Goal: Information Seeking & Learning: Compare options

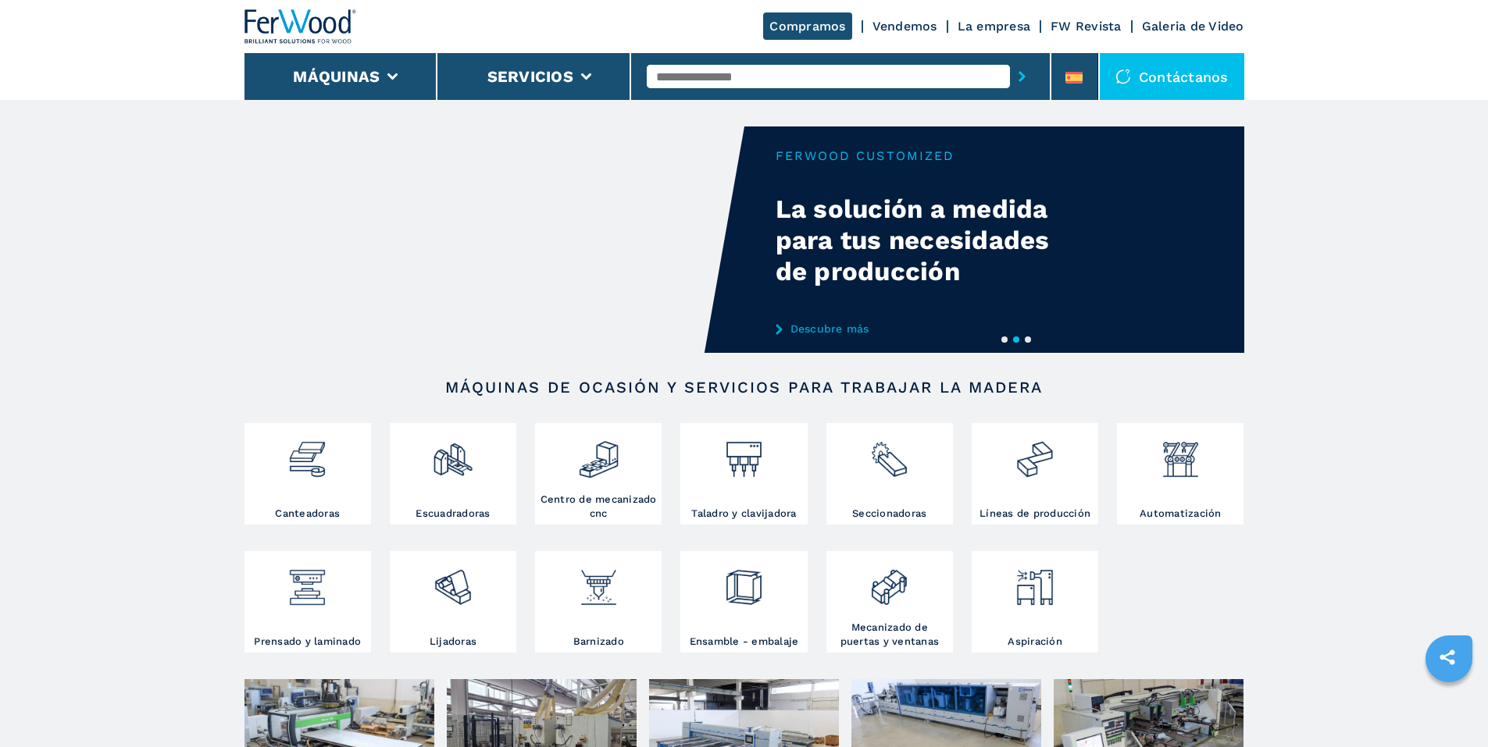
click at [554, 292] on video "Your browser does not support the video tag." at bounding box center [494, 240] width 500 height 226
click at [496, 176] on video "Your browser does not support the video tag." at bounding box center [494, 240] width 500 height 226
click at [333, 92] on li "Máquinas" at bounding box center [341, 76] width 194 height 47
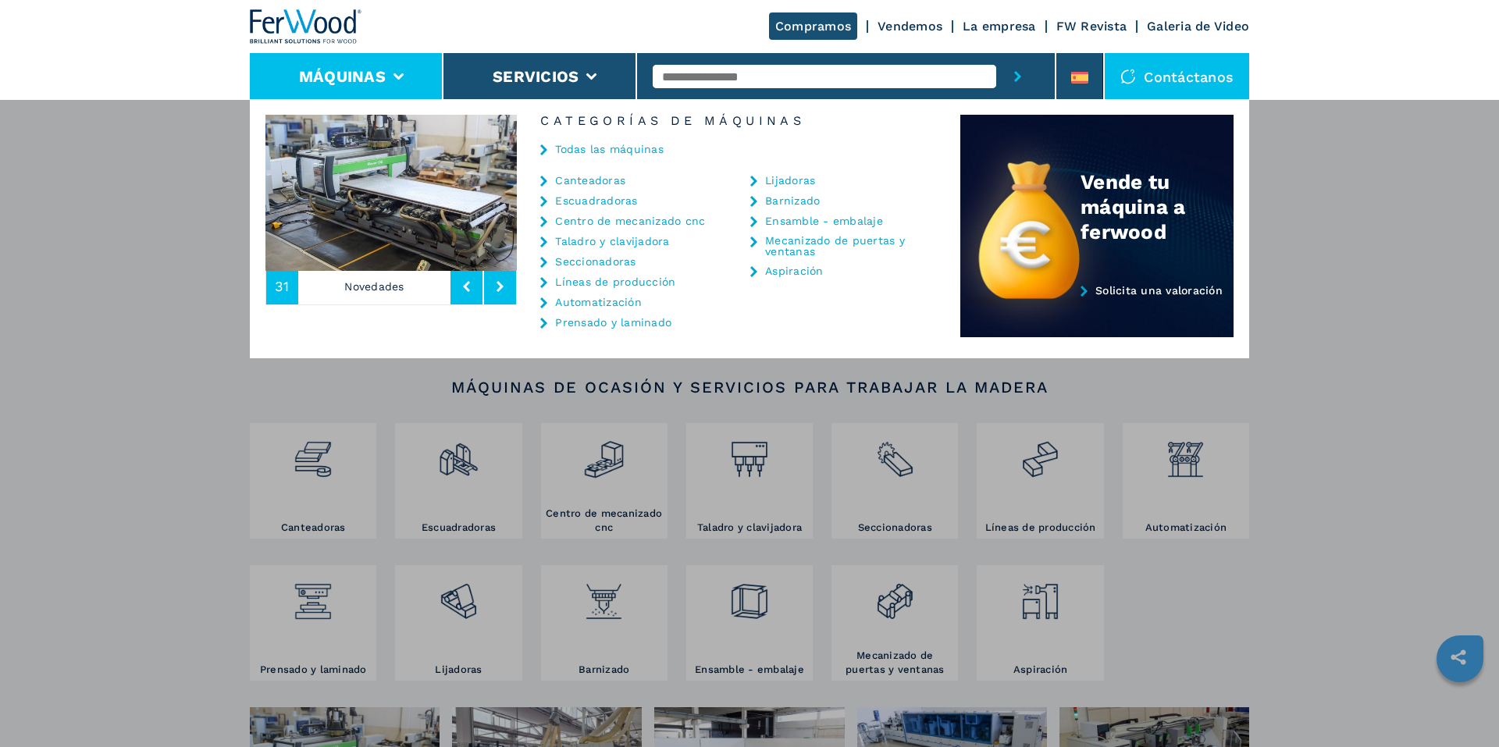
click at [569, 152] on link "Todas las máquinas" at bounding box center [609, 149] width 109 height 11
click at [555, 63] on li "Servicios" at bounding box center [541, 76] width 194 height 47
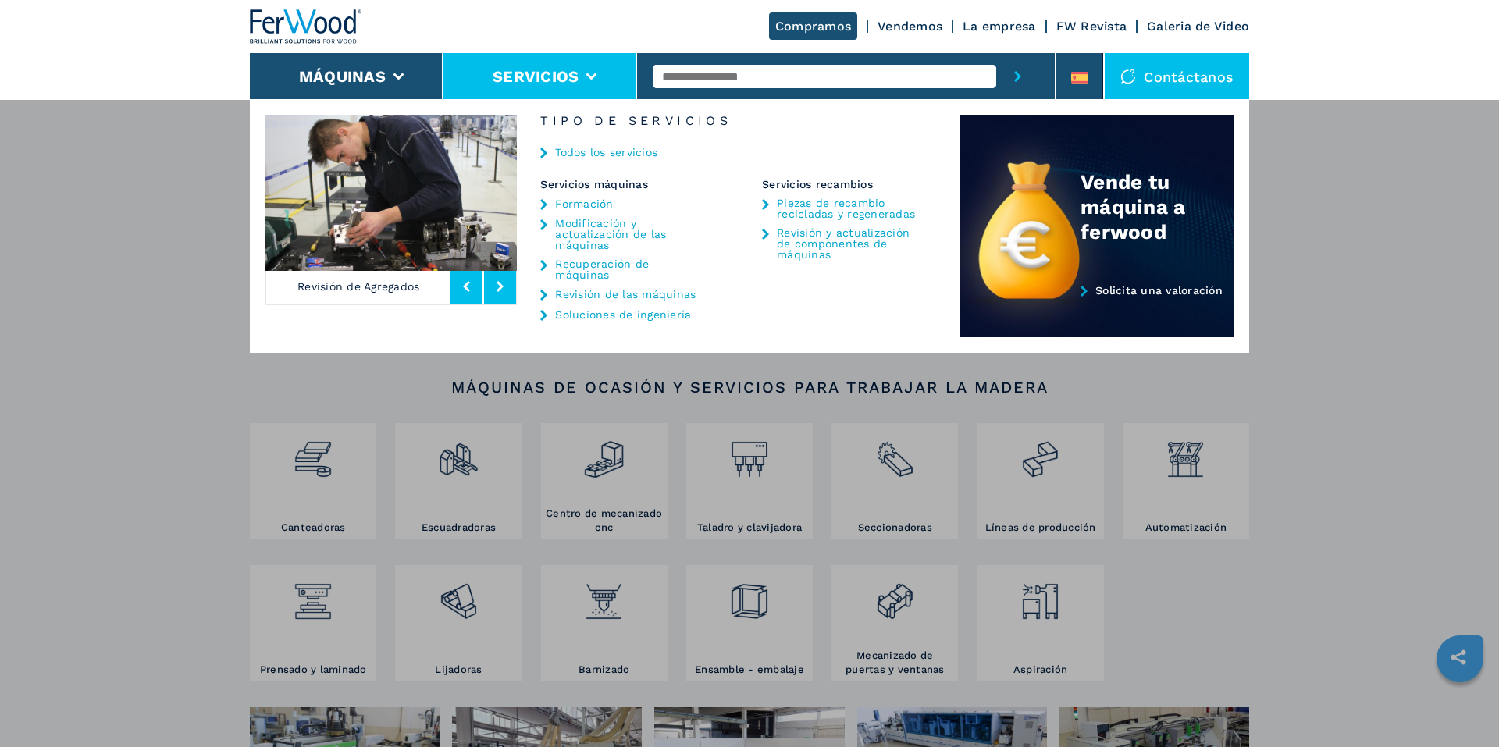
click at [604, 157] on link "Todos los servicios" at bounding box center [606, 152] width 102 height 11
click at [373, 59] on li "Máquinas" at bounding box center [347, 76] width 194 height 47
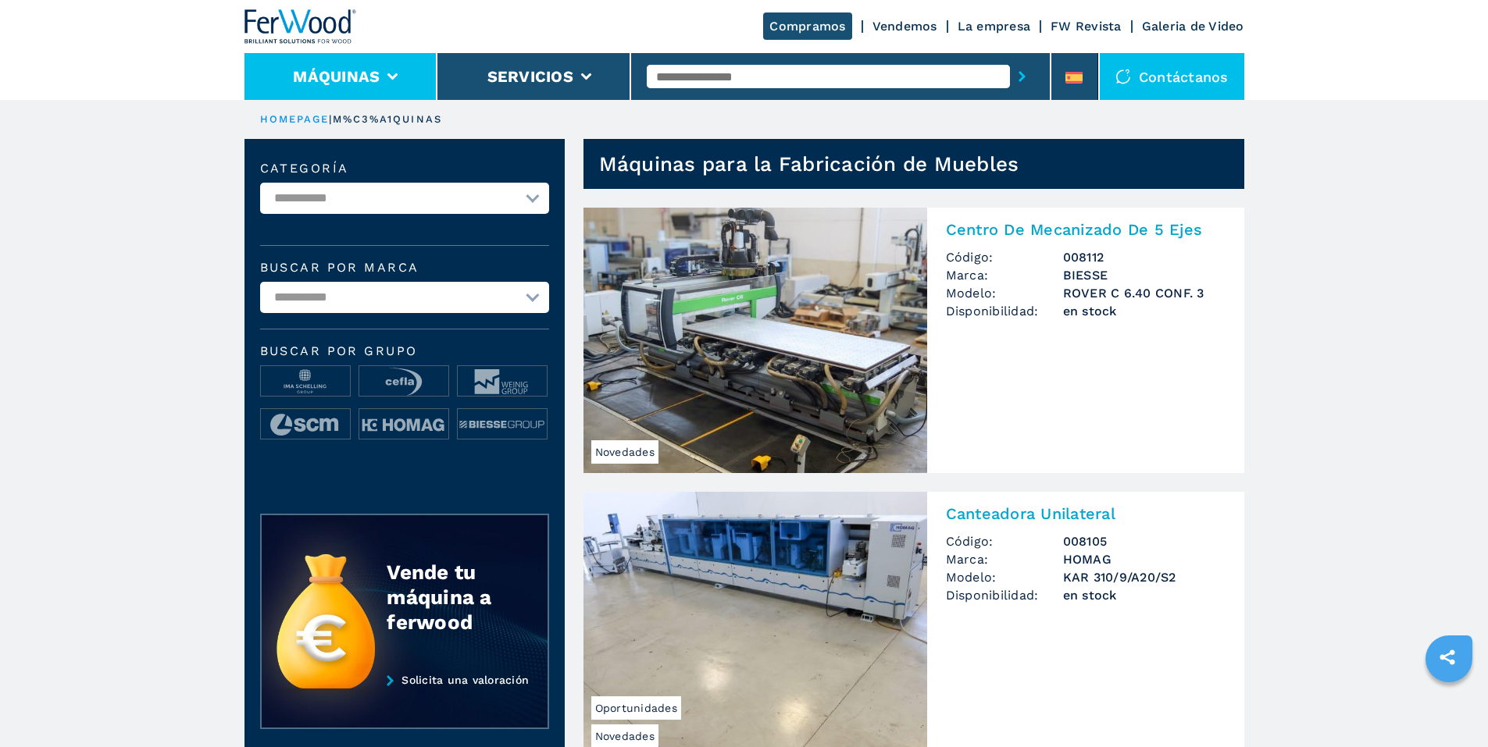
click at [363, 84] on button "Máquinas" at bounding box center [336, 76] width 87 height 19
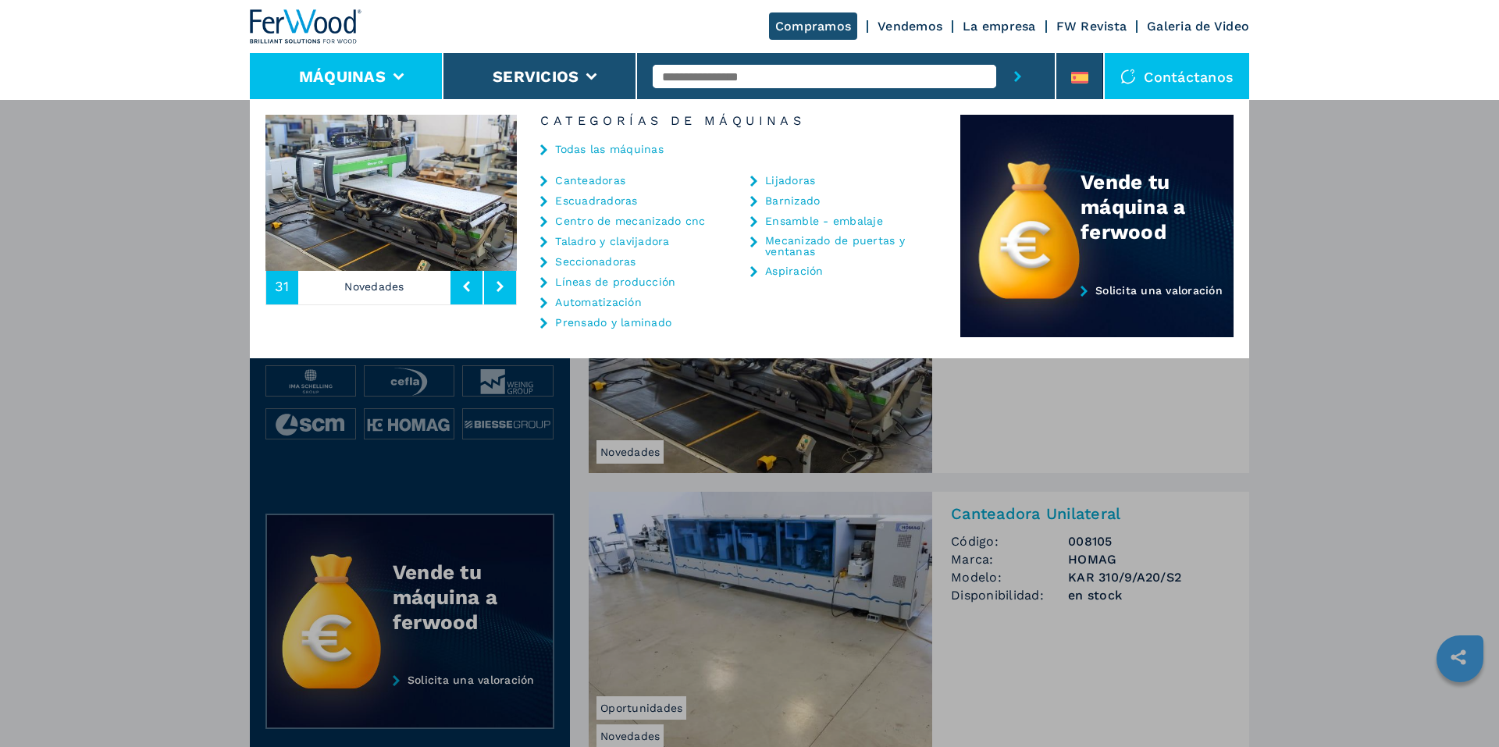
click at [594, 245] on link "Taladro y clavijadora" at bounding box center [612, 241] width 114 height 11
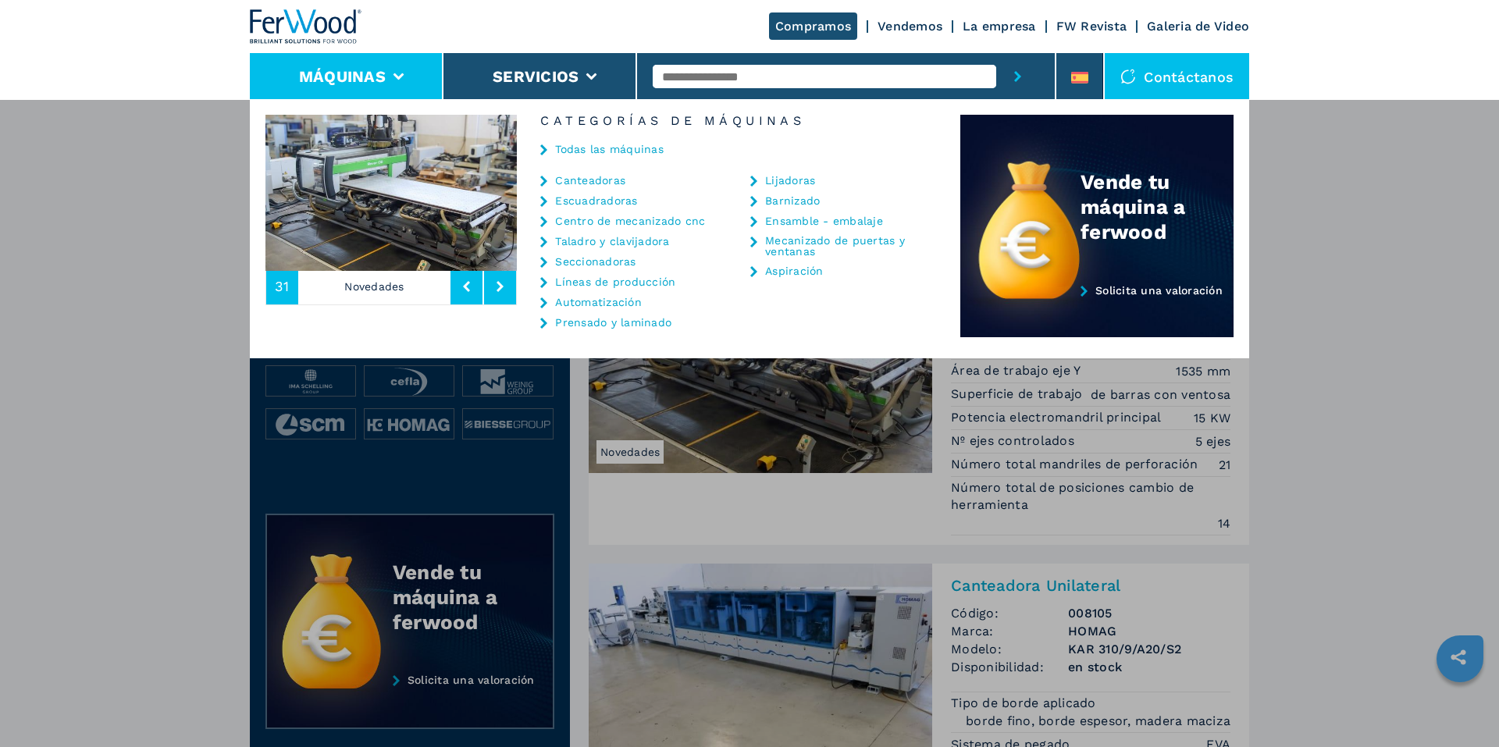
click at [590, 237] on link "Taladro y clavijadora" at bounding box center [612, 241] width 114 height 11
click at [592, 243] on link "Taladro y clavijadora" at bounding box center [612, 241] width 114 height 11
click at [682, 231] on li "Centro de mecanizado cnc" at bounding box center [625, 225] width 171 height 20
click at [677, 220] on link "Centro de mecanizado cnc" at bounding box center [630, 221] width 150 height 11
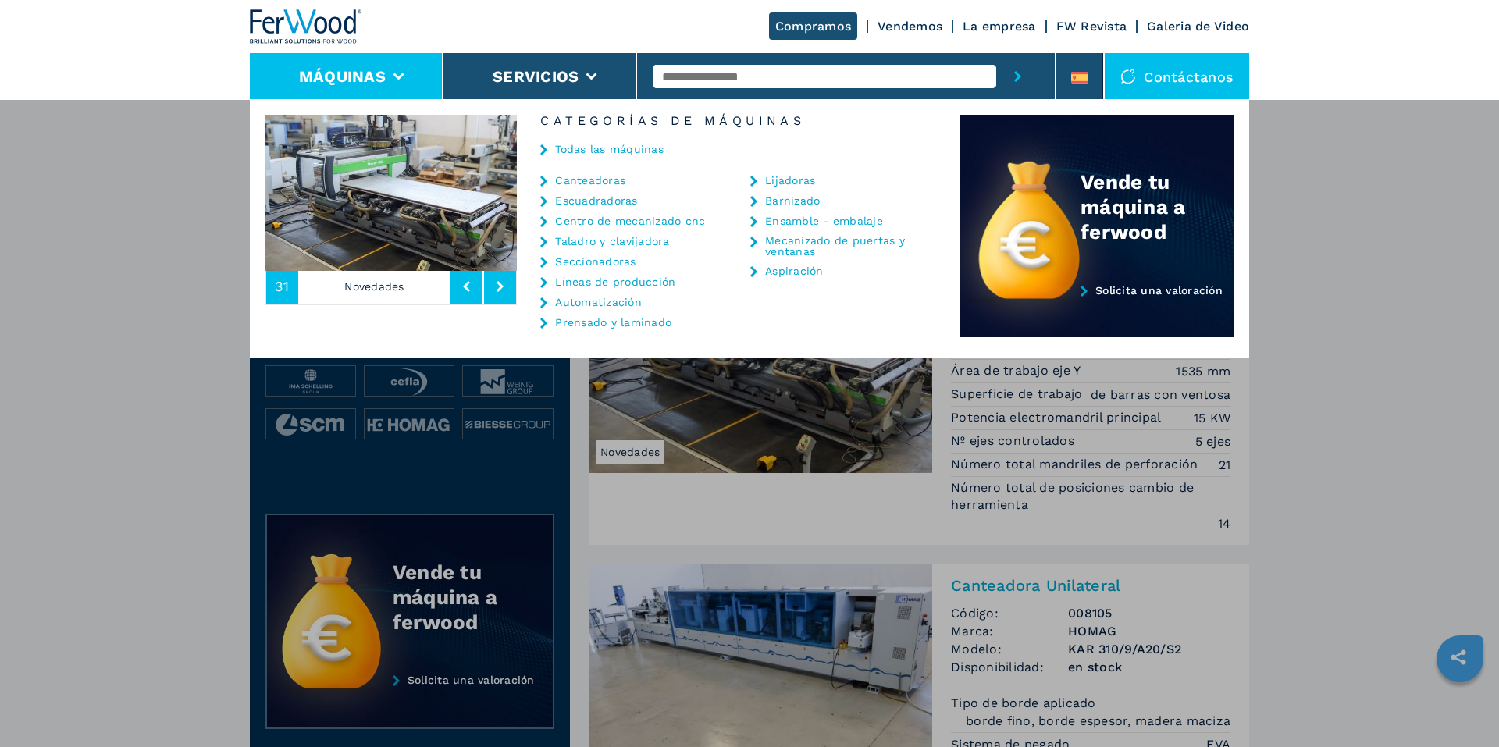
click at [59, 248] on div "Máquinas Canteadoras Escuadradoras Centro de mecanizado cnc Taladro y clavijado…" at bounding box center [749, 472] width 1499 height 747
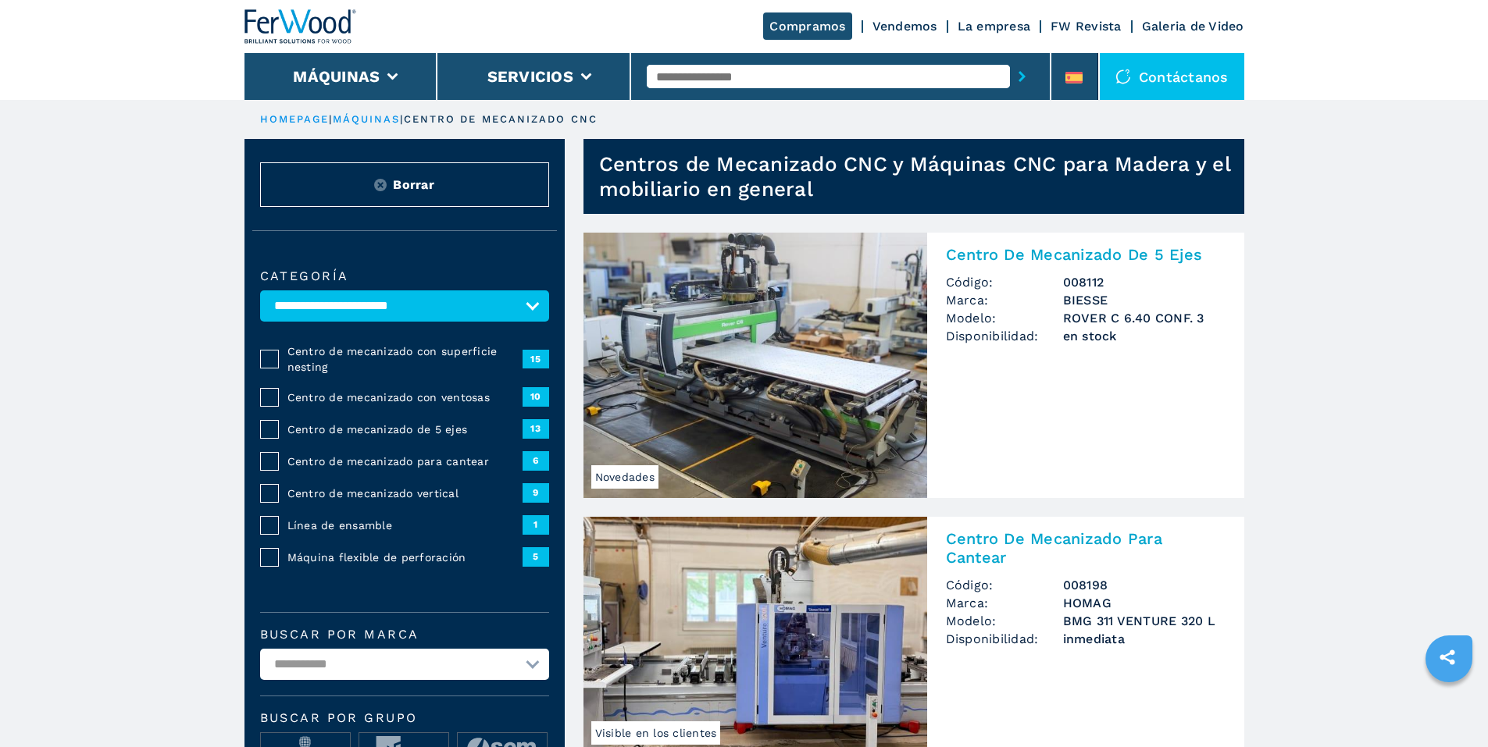
click at [401, 89] on li "Máquinas" at bounding box center [341, 76] width 194 height 47
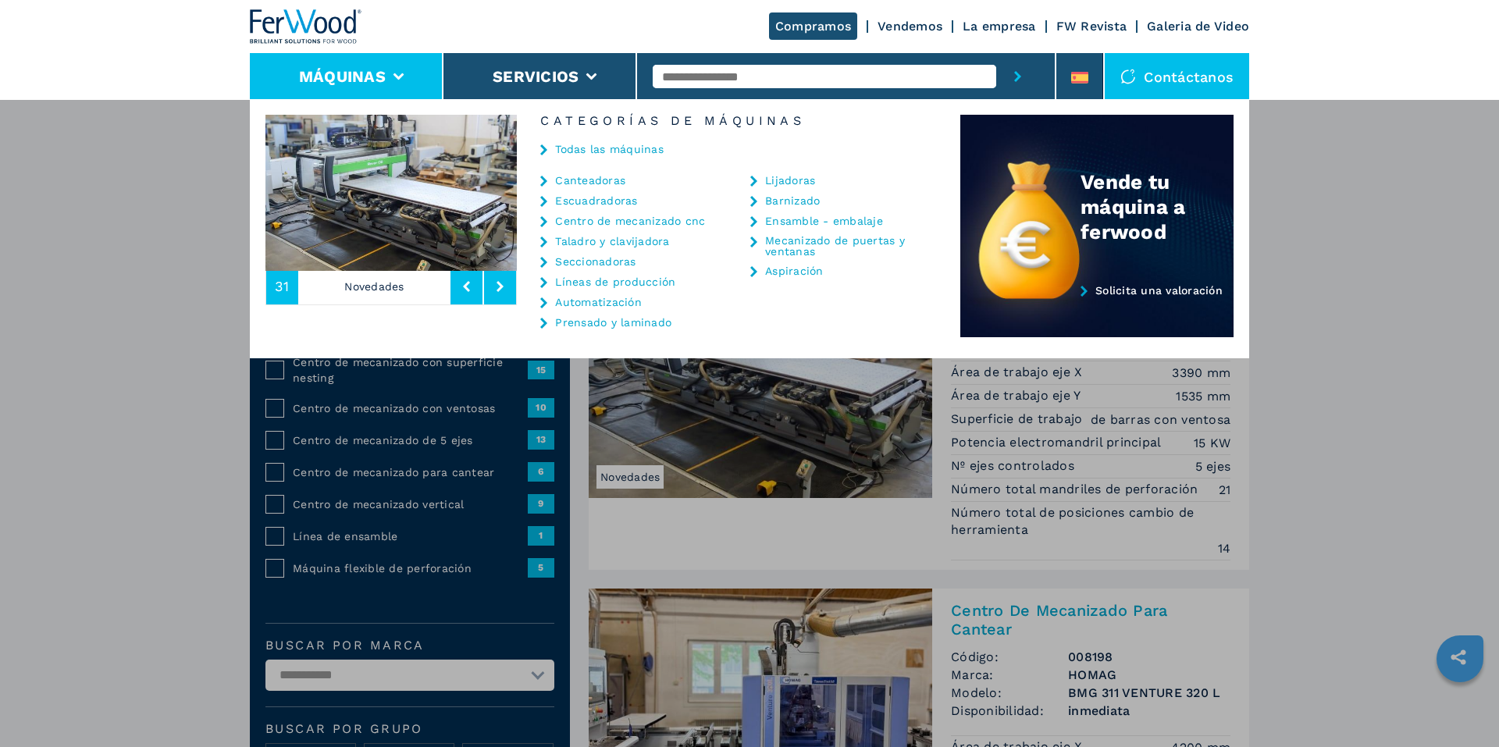
click at [602, 265] on link "Seccionadoras" at bounding box center [595, 261] width 80 height 11
click at [608, 282] on link "Líneas de producción" at bounding box center [615, 281] width 120 height 11
click at [600, 180] on link "Canteadoras" at bounding box center [590, 180] width 70 height 11
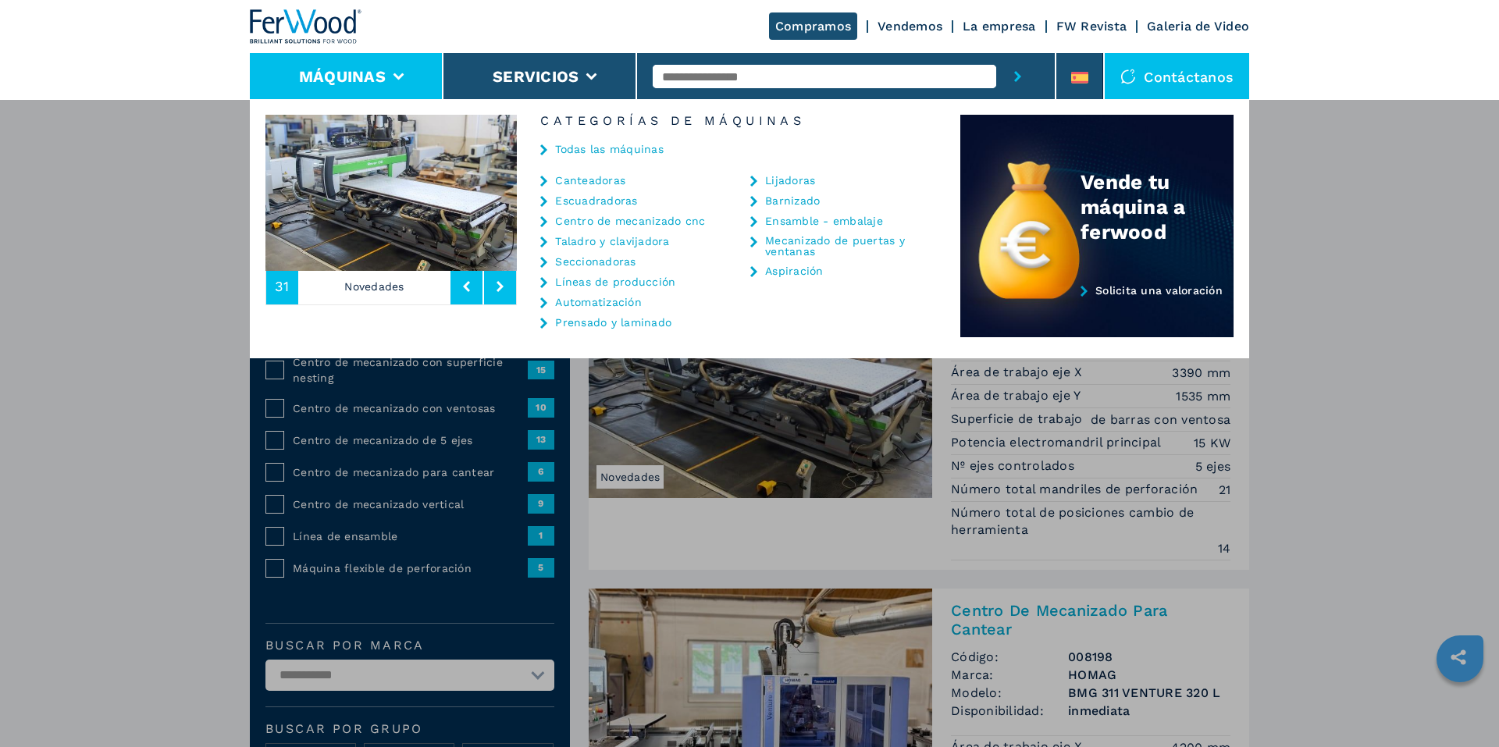
click at [600, 180] on link "Canteadoras" at bounding box center [590, 180] width 70 height 11
click at [601, 183] on link "Canteadoras" at bounding box center [590, 180] width 70 height 11
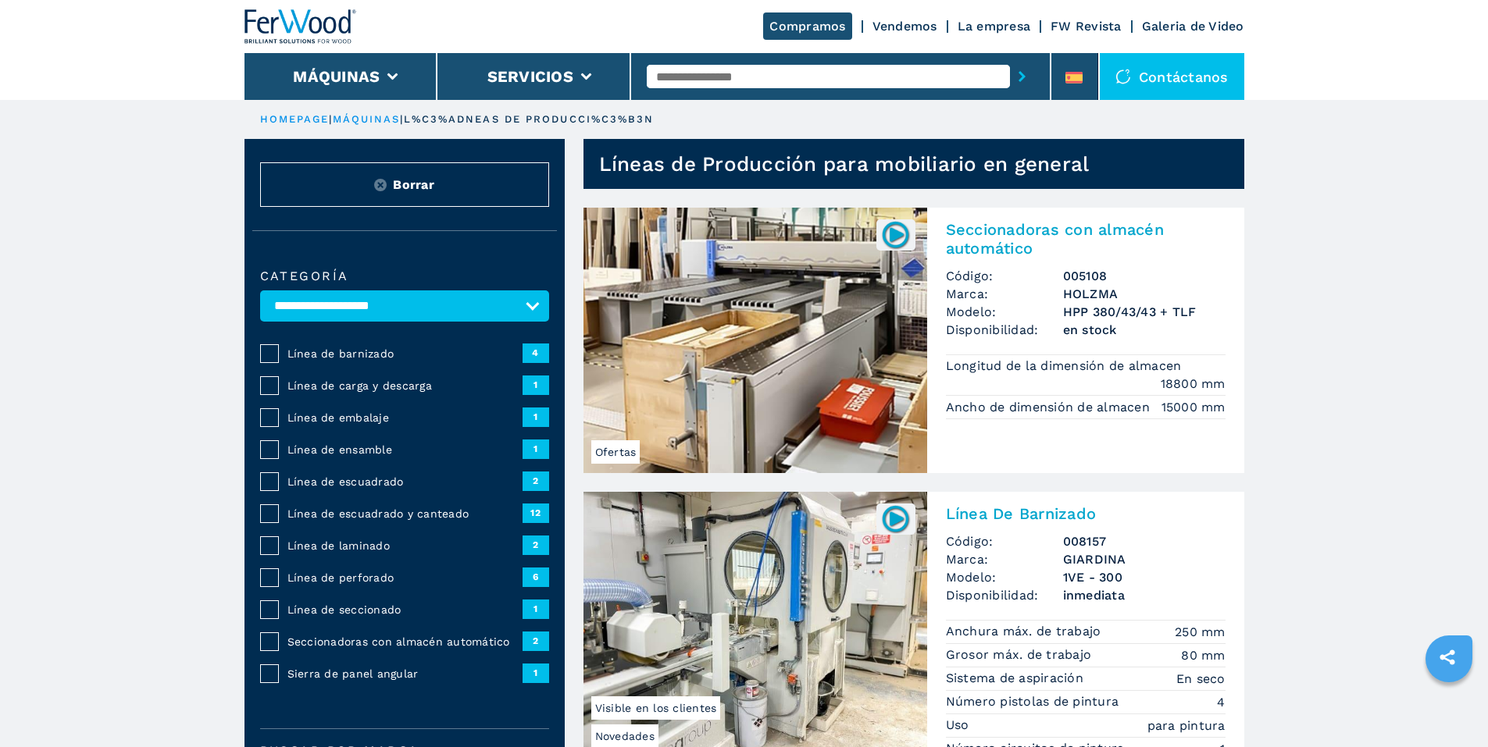
click at [353, 108] on ul "HOMEPAGE | máquinas | l%C3%ADneas de producci%C3%B3n" at bounding box center [744, 119] width 1000 height 39
click at [380, 83] on li "Máquinas" at bounding box center [341, 76] width 194 height 47
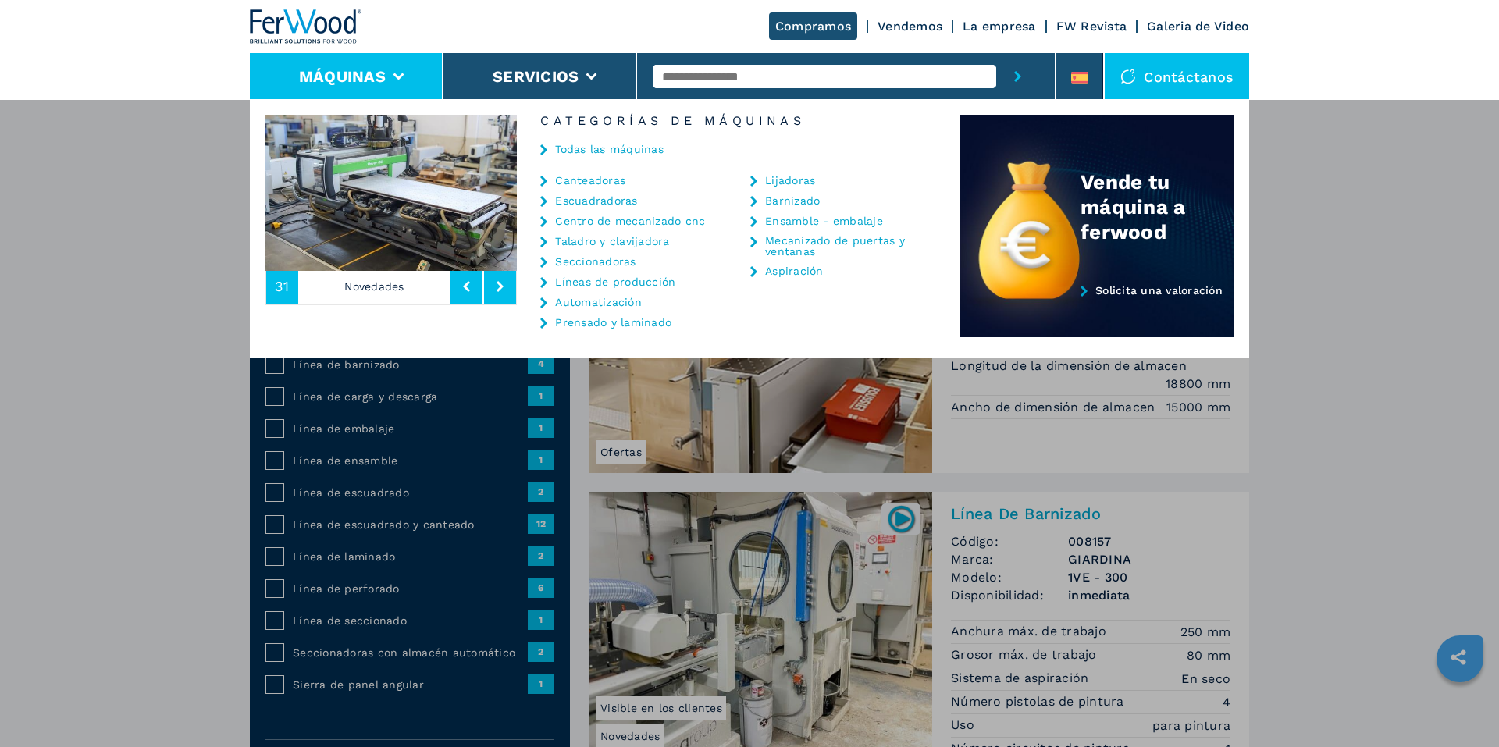
click at [587, 177] on link "Canteadoras" at bounding box center [590, 180] width 70 height 11
click at [540, 182] on icon at bounding box center [543, 181] width 7 height 11
click at [572, 184] on link "Canteadoras" at bounding box center [590, 180] width 70 height 11
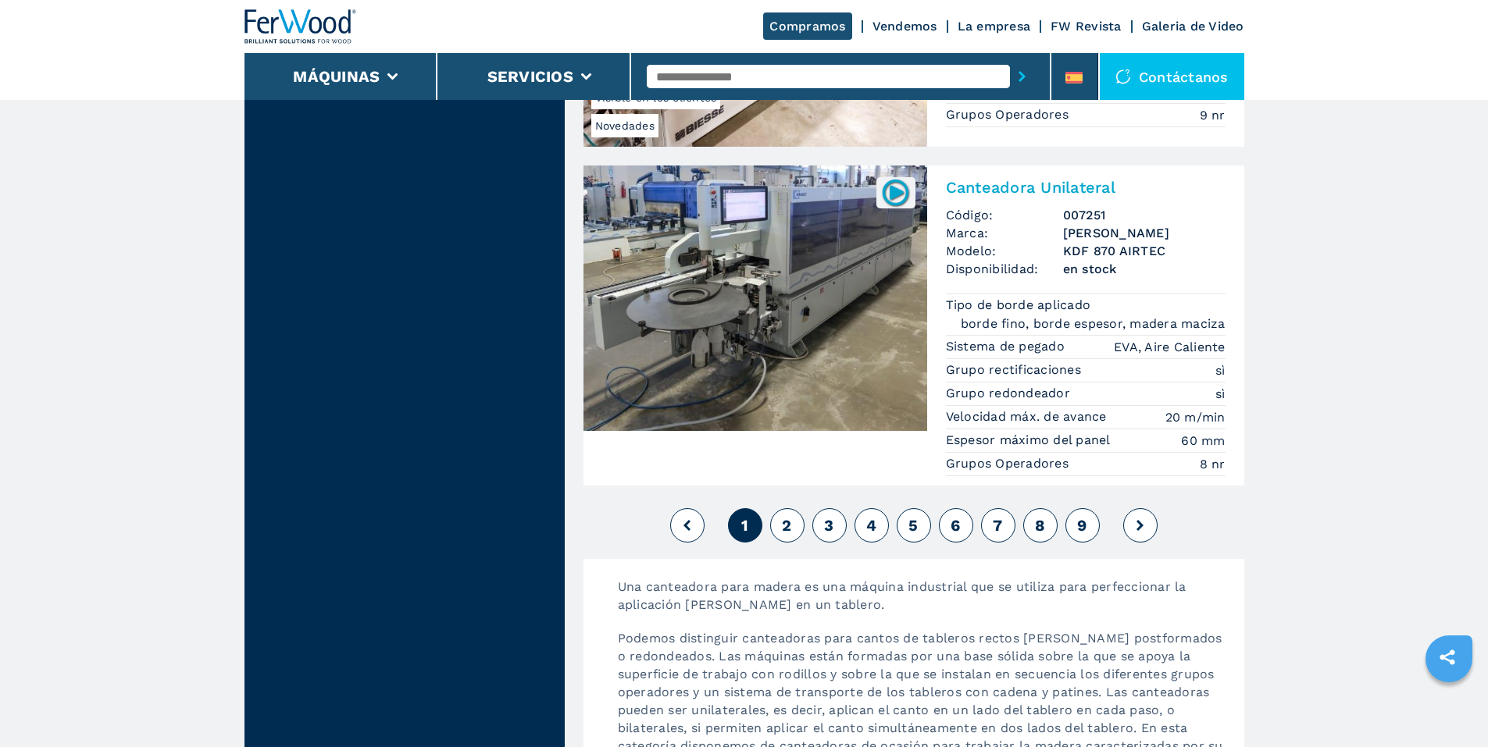
scroll to position [3749, 0]
click at [786, 529] on span "2" at bounding box center [786, 524] width 9 height 19
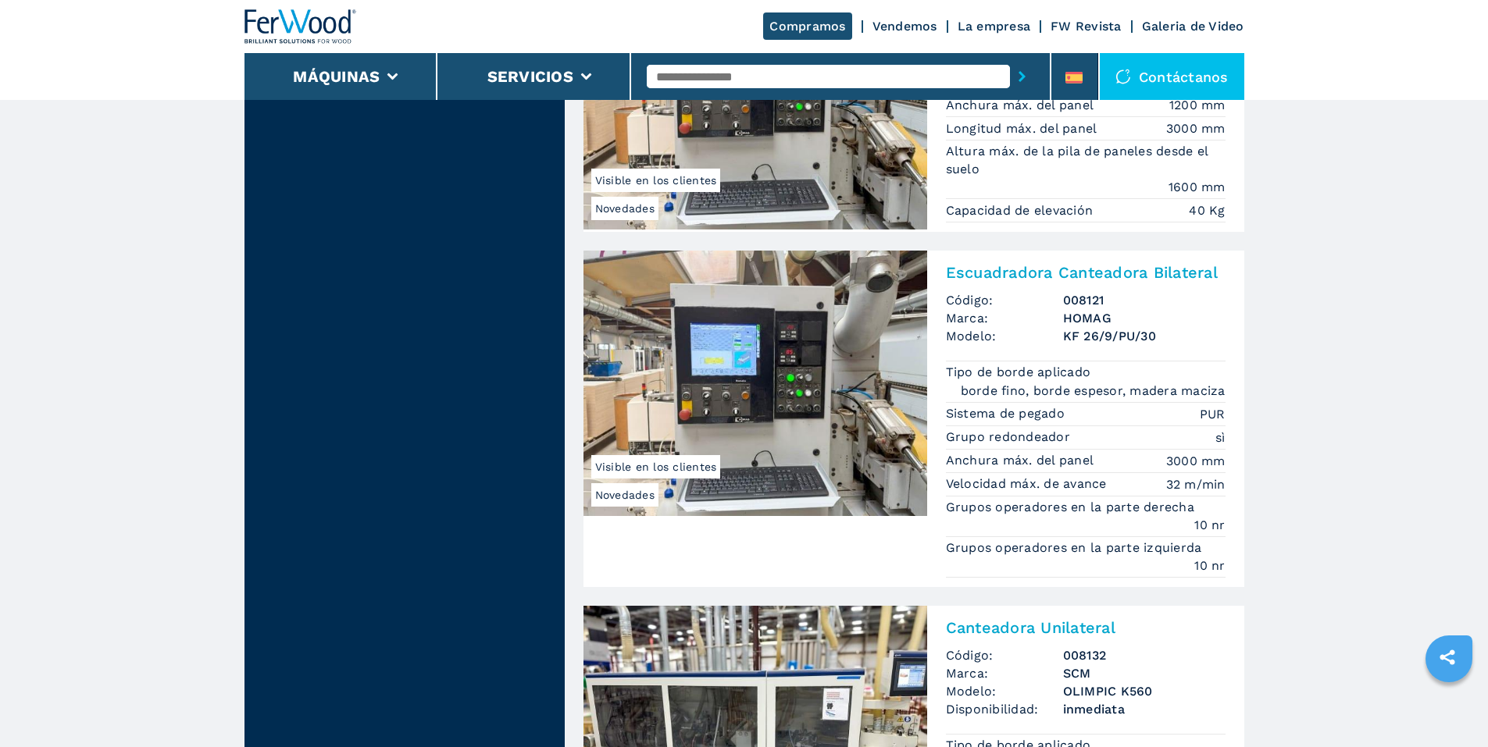
scroll to position [4061, 0]
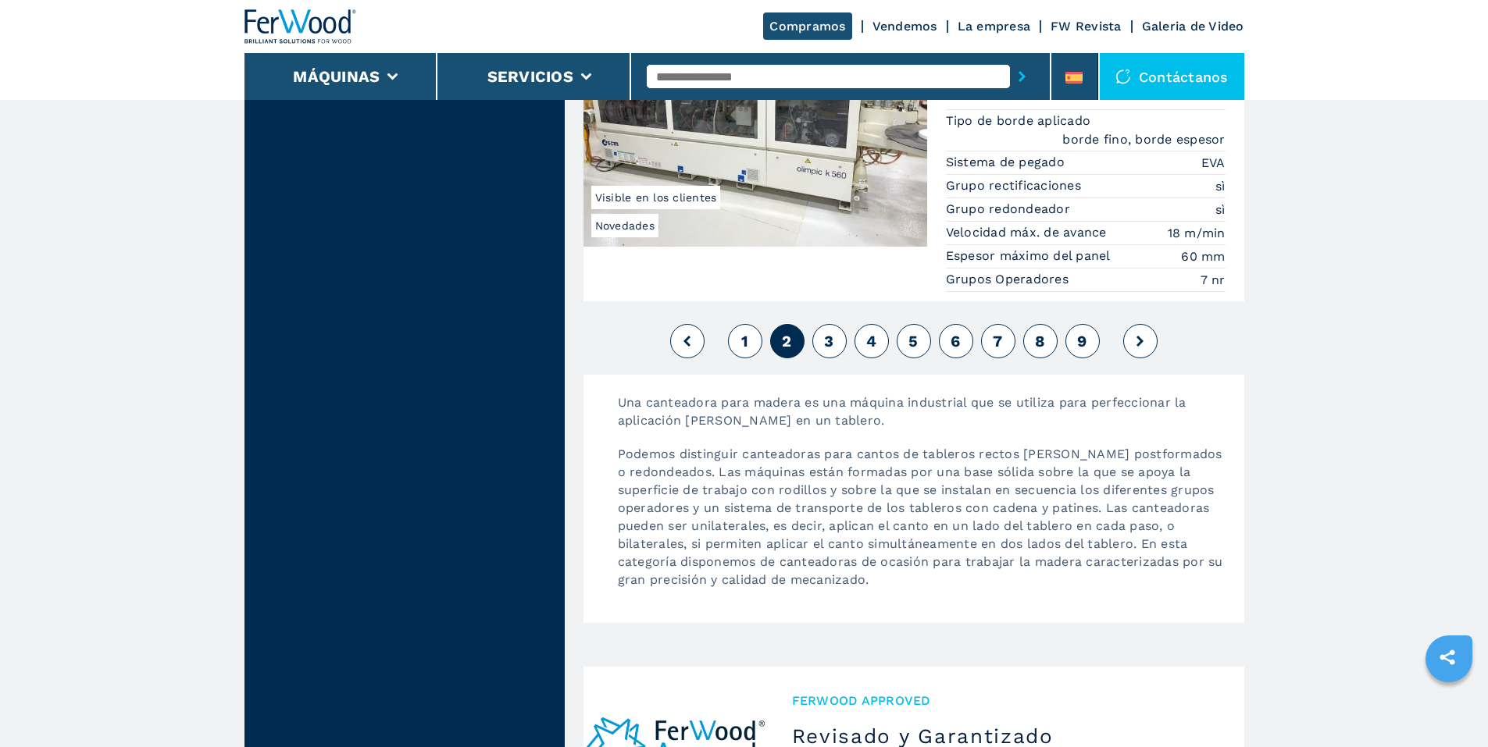
click at [841, 341] on button "3" at bounding box center [829, 341] width 34 height 34
click at [822, 344] on button "3" at bounding box center [829, 341] width 34 height 34
click at [830, 337] on span "3" at bounding box center [828, 341] width 9 height 19
